Goal: Task Accomplishment & Management: Use online tool/utility

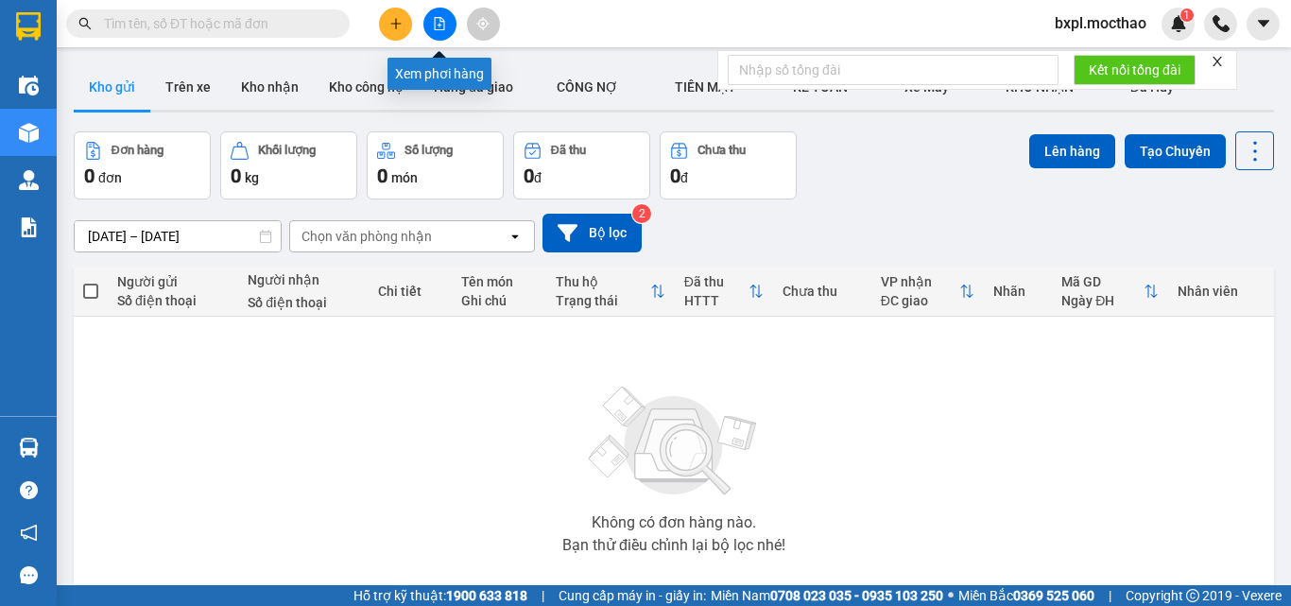
click at [436, 26] on icon "file-add" at bounding box center [439, 23] width 13 height 13
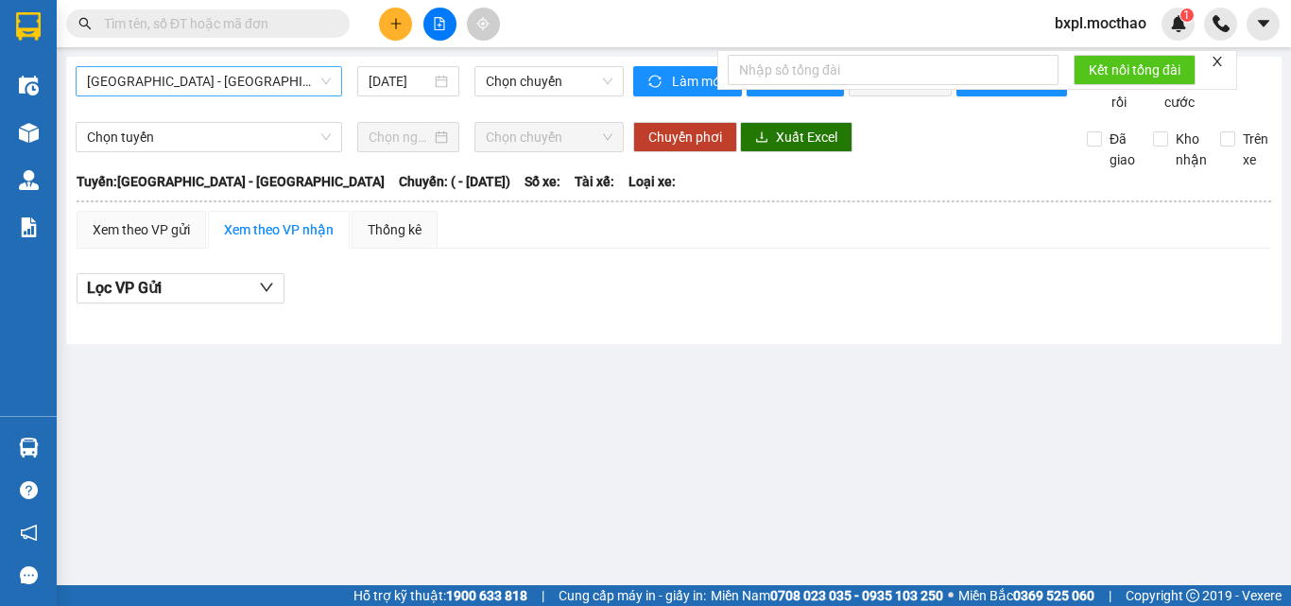
click at [265, 87] on span "[GEOGRAPHIC_DATA] - [GEOGRAPHIC_DATA]" at bounding box center [209, 81] width 244 height 28
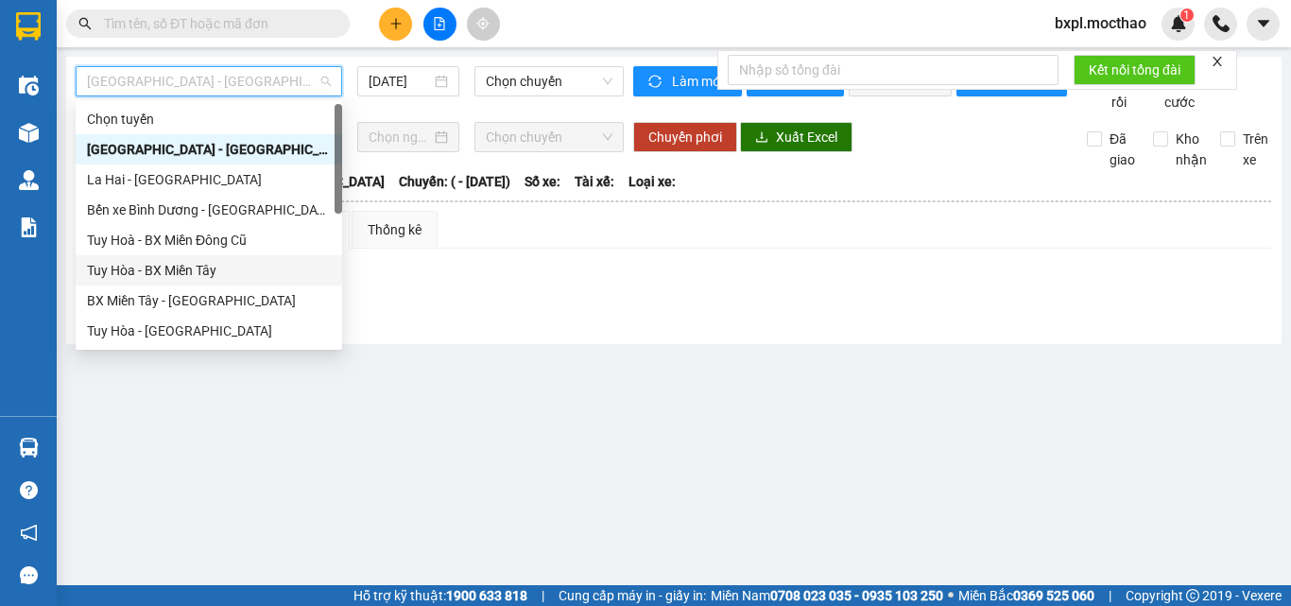
click at [185, 271] on div "Tuy Hòa - BX Miền Tây" at bounding box center [209, 270] width 244 height 21
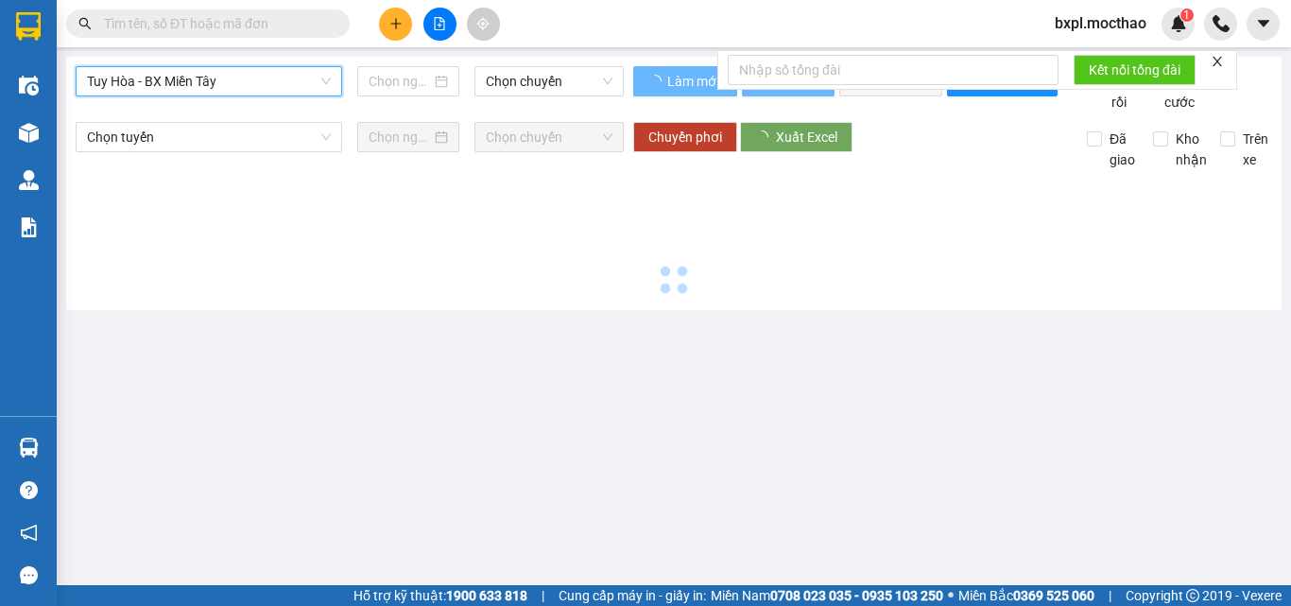
type input "[DATE]"
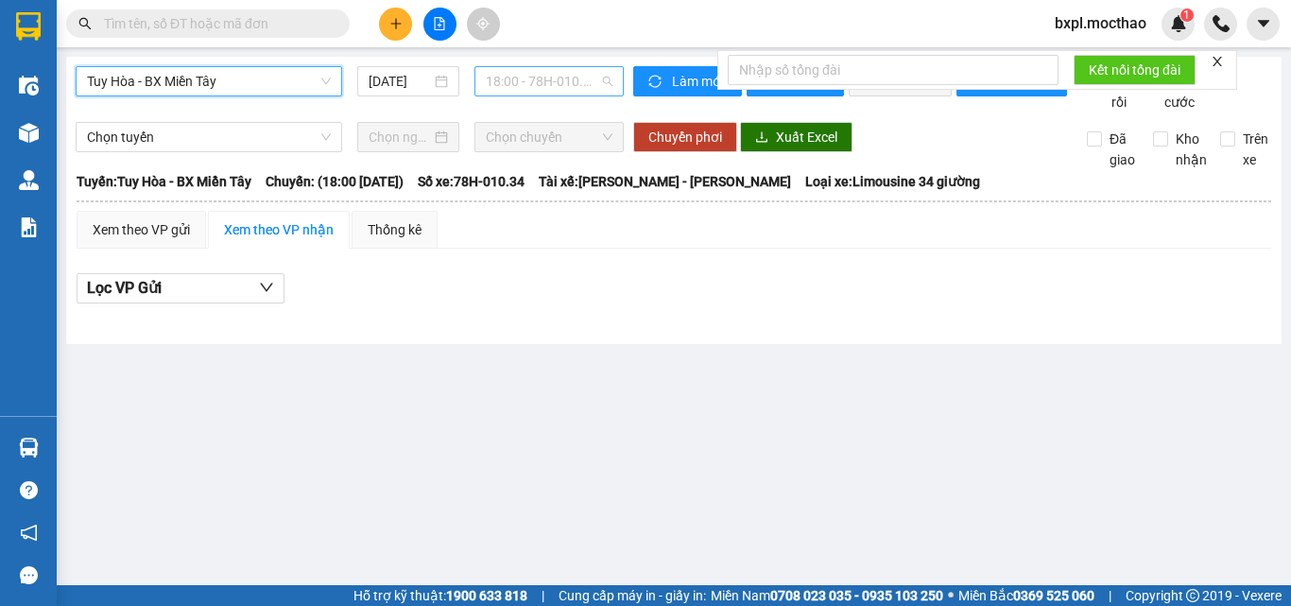
click at [515, 85] on span "18:00 - 78H-010.34" at bounding box center [549, 81] width 127 height 28
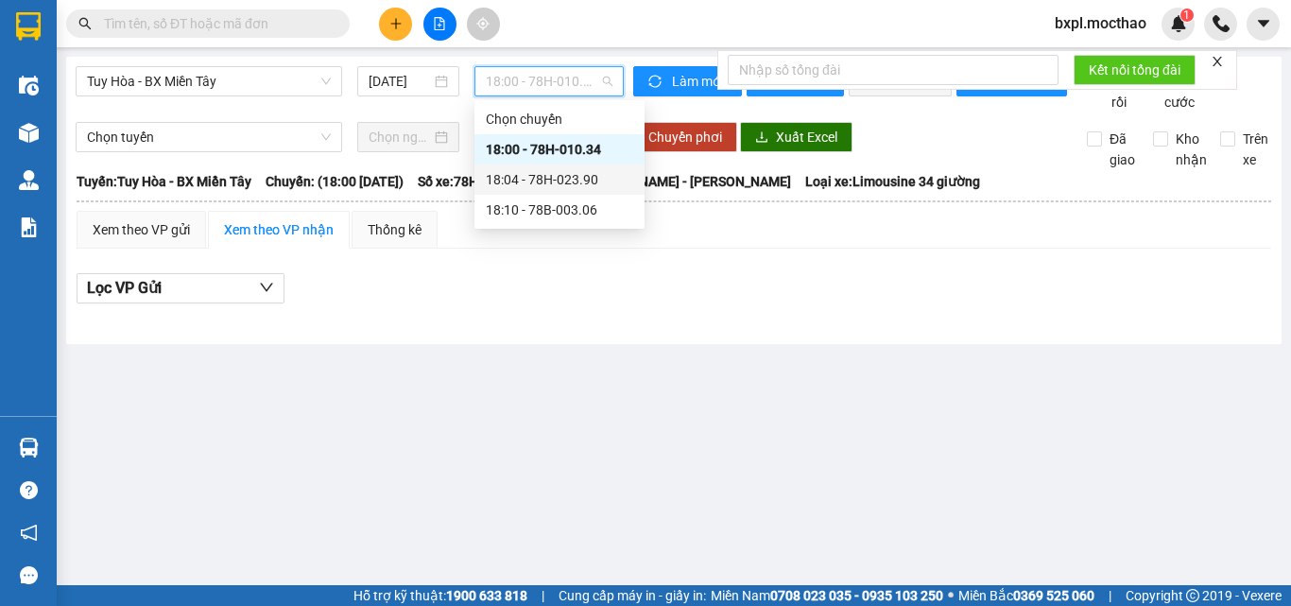
click at [536, 178] on div "18:04 - 78H-023.90" at bounding box center [559, 179] width 147 height 21
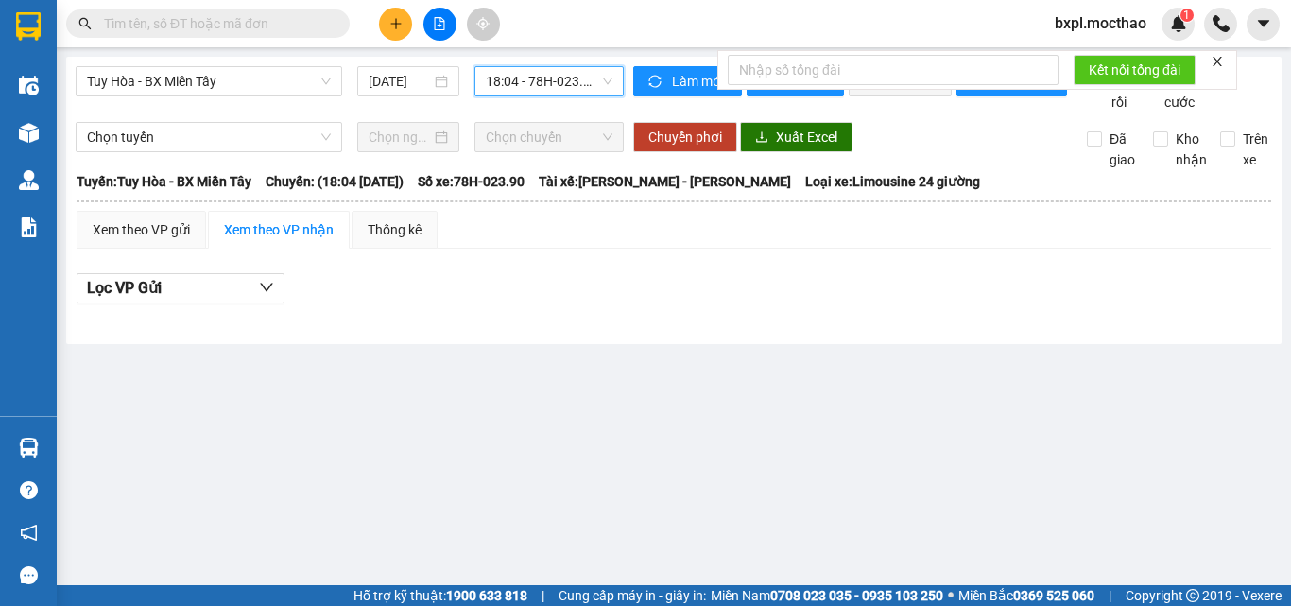
click at [559, 76] on span "18:04 - 78H-023.90" at bounding box center [549, 81] width 127 height 28
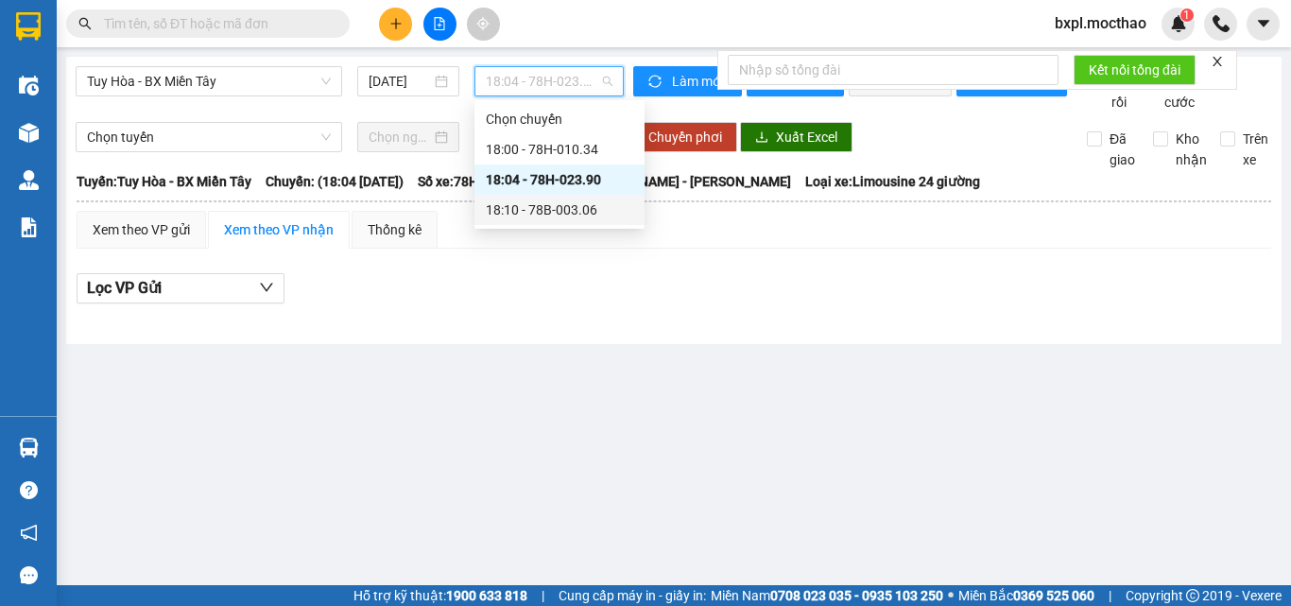
click at [576, 200] on div "18:10 - 78B-003.06" at bounding box center [559, 209] width 147 height 21
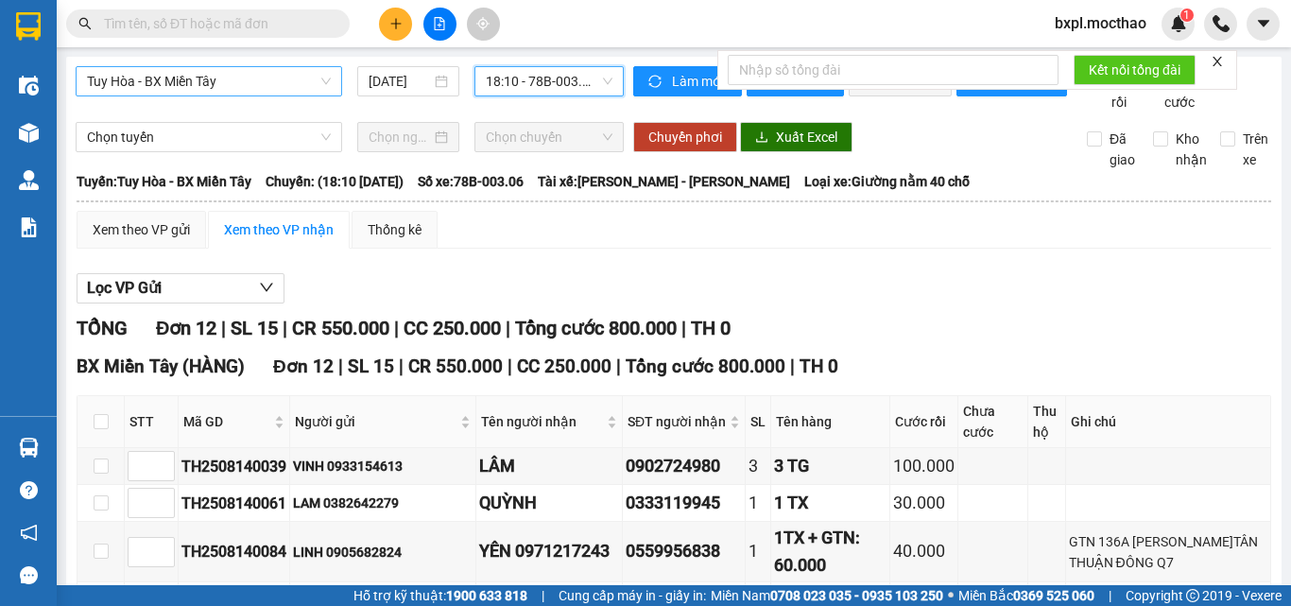
click at [252, 87] on span "Tuy Hòa - BX Miền Tây" at bounding box center [209, 81] width 244 height 28
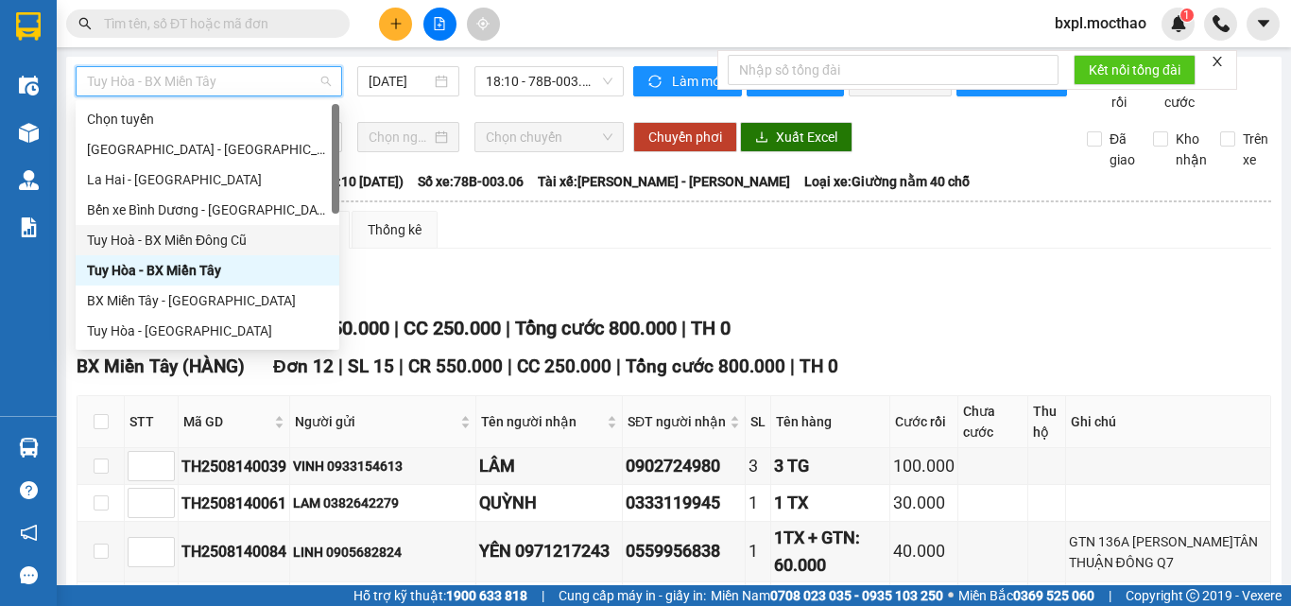
click at [236, 242] on div "Tuy Hoà - BX Miền Đông Cũ" at bounding box center [207, 240] width 241 height 21
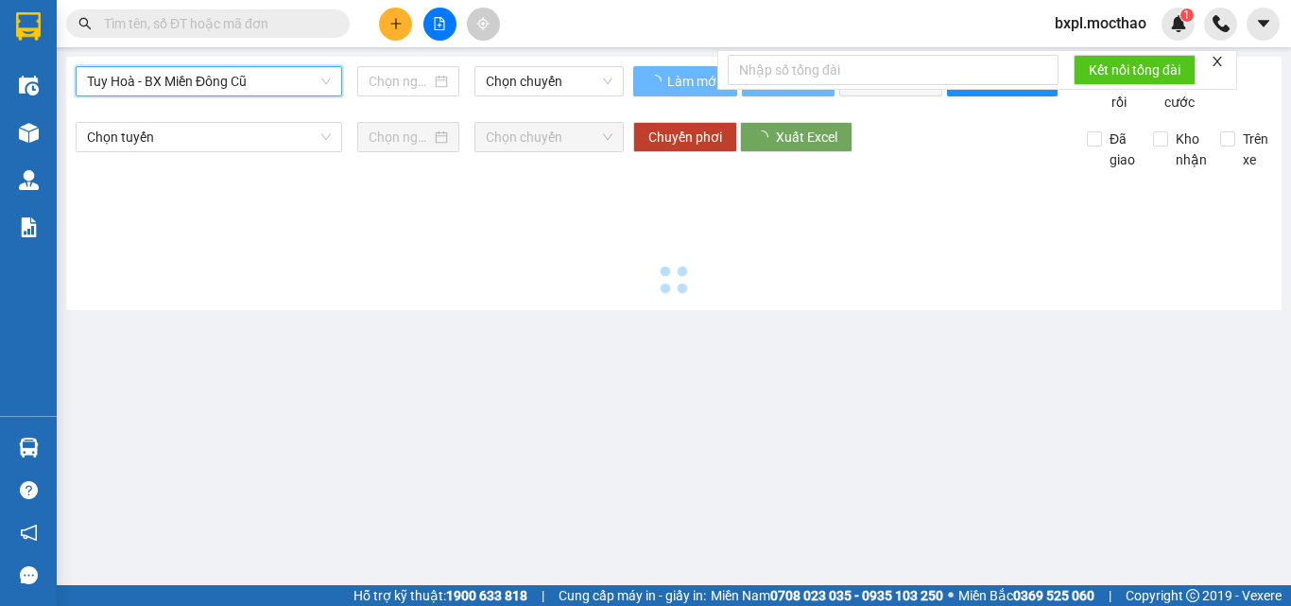
type input "[DATE]"
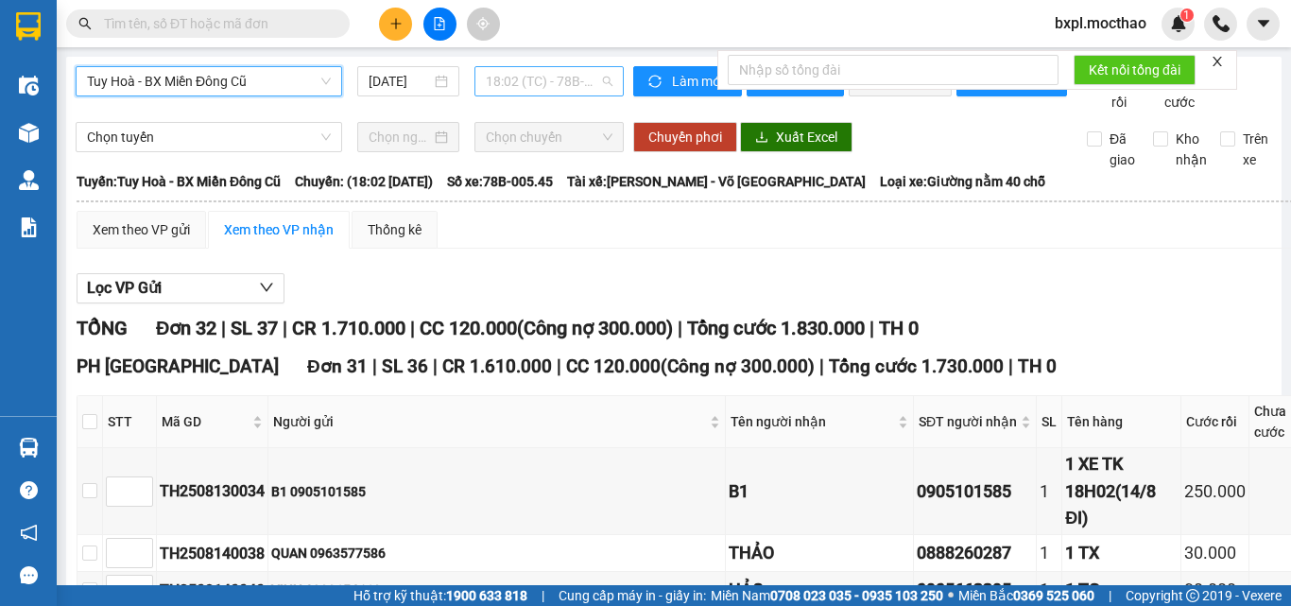
click at [546, 87] on span "18:02 (TC) - 78B-005.45" at bounding box center [549, 81] width 127 height 28
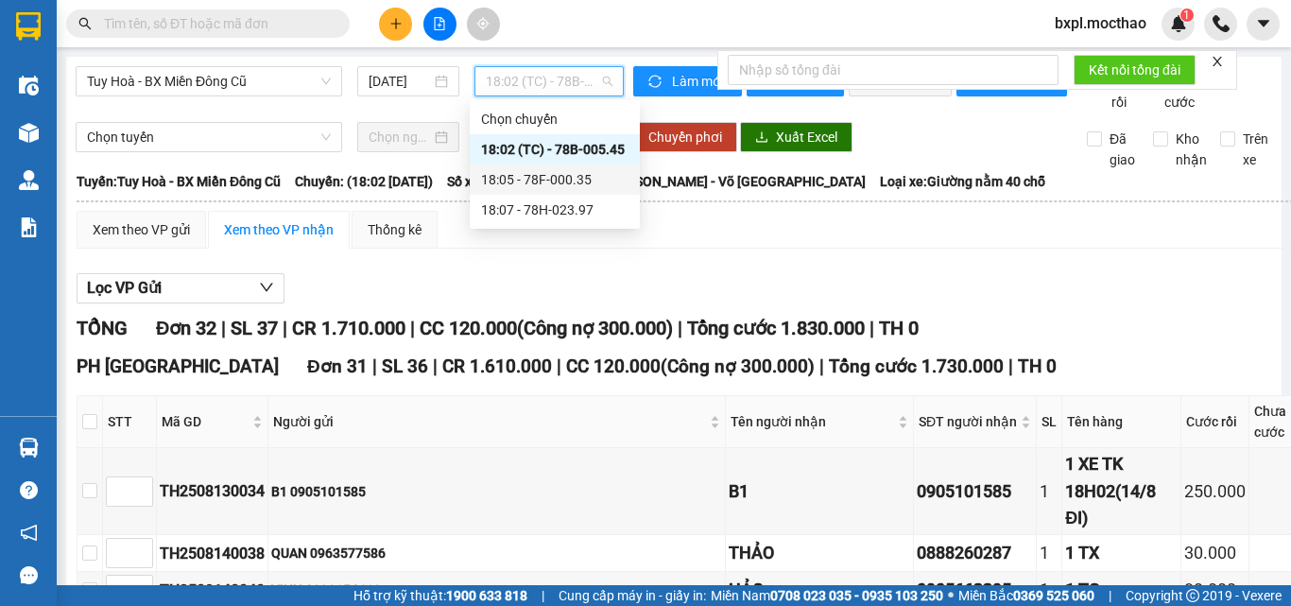
click at [548, 169] on div "18:05 - 78F-000.35" at bounding box center [554, 179] width 147 height 21
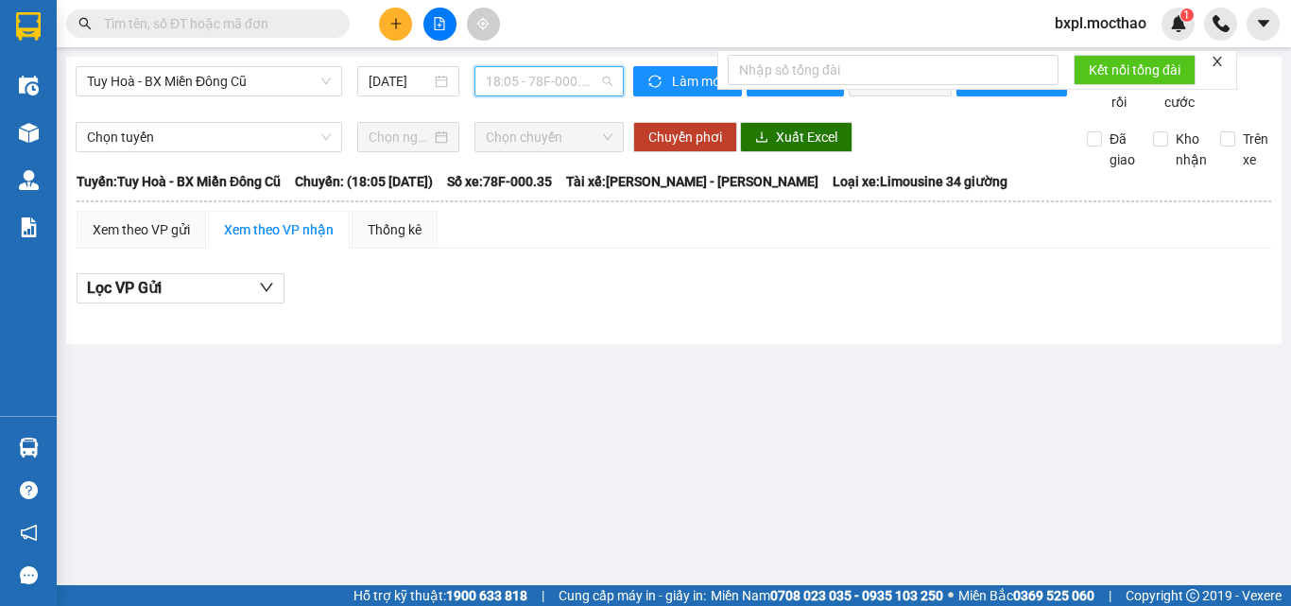
click at [532, 81] on span "18:05 - 78F-000.35" at bounding box center [549, 81] width 127 height 28
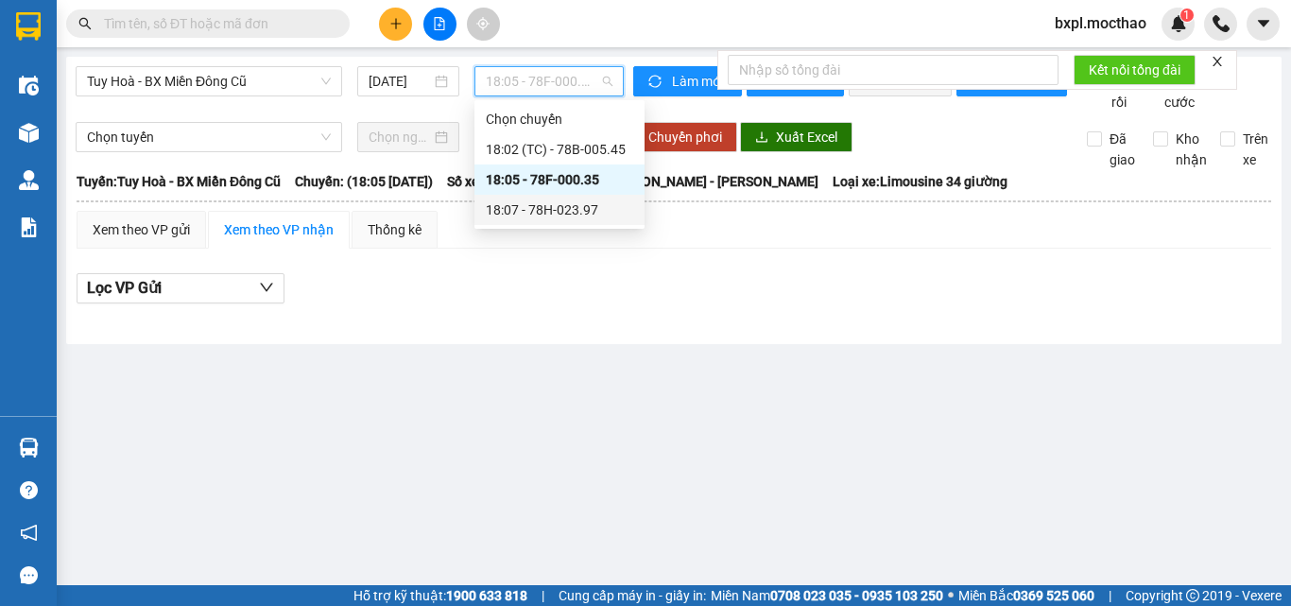
click at [576, 200] on div "18:07 - 78H-023.97" at bounding box center [559, 209] width 147 height 21
